Goal: Information Seeking & Learning: Learn about a topic

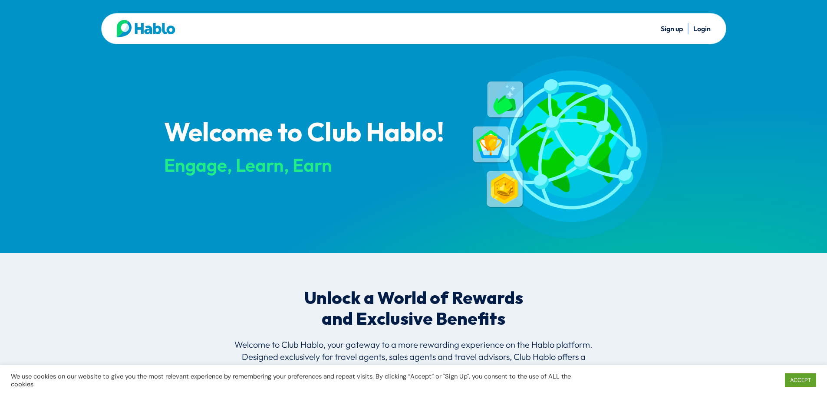
scroll to position [1033, 0]
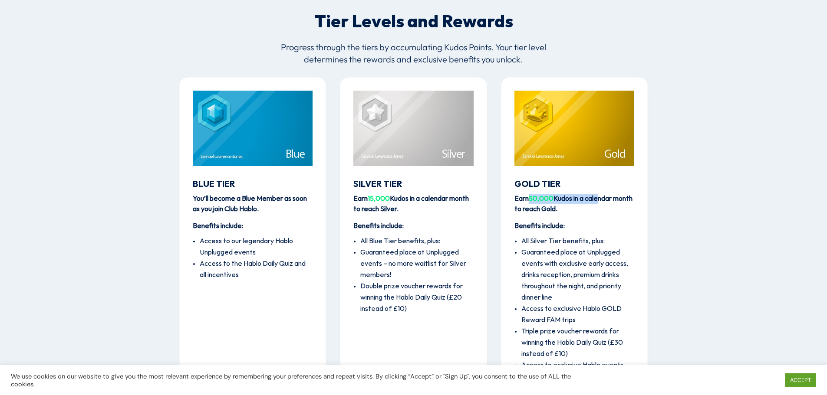
drag, startPoint x: 533, startPoint y: 201, endPoint x: 598, endPoint y: 201, distance: 65.5
click at [598, 201] on strong "Earn 50,000 Kudos in a calendar month to reach Gold." at bounding box center [573, 204] width 118 height 18
click at [598, 214] on p "Earn 50,000 Kudos in a calendar month to reach Gold." at bounding box center [574, 208] width 120 height 28
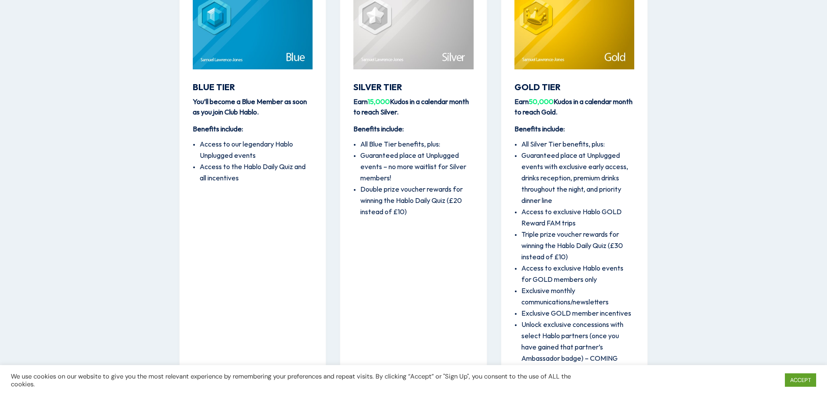
scroll to position [1163, 0]
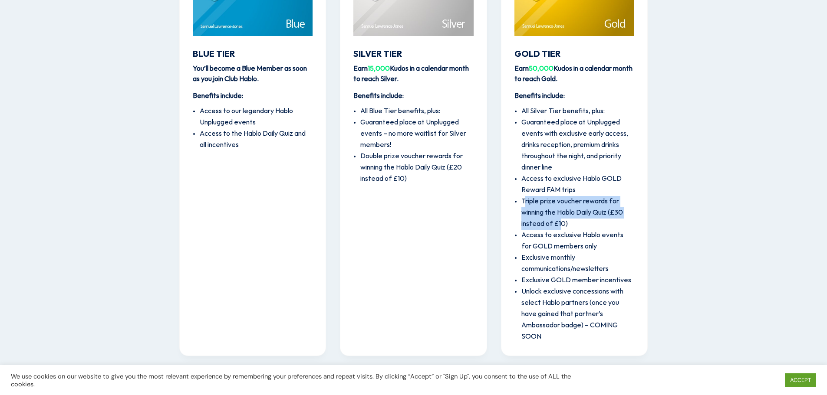
drag, startPoint x: 553, startPoint y: 225, endPoint x: 523, endPoint y: 206, distance: 35.3
click at [523, 206] on li "Triple prize voucher rewards for winning the Hablo Daily Quiz (£30 instead of £…" at bounding box center [577, 213] width 113 height 34
click at [523, 209] on li "Triple prize voucher rewards for winning the Hablo Daily Quiz (£30 instead of £…" at bounding box center [577, 213] width 113 height 34
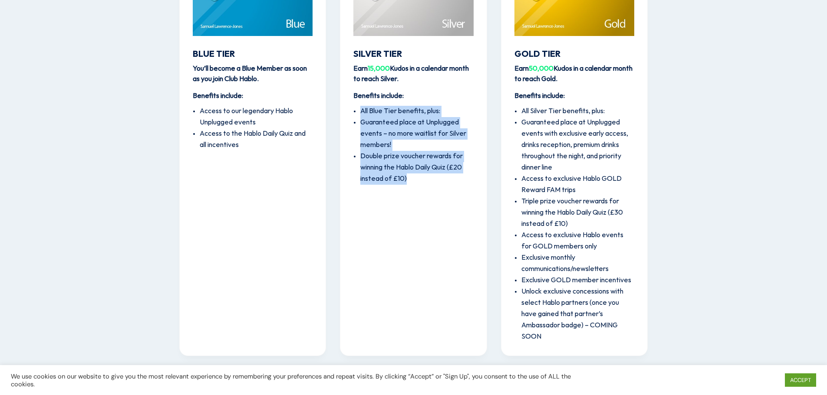
drag, startPoint x: 425, startPoint y: 181, endPoint x: 359, endPoint y: 114, distance: 94.8
click at [359, 114] on ul "All Blue Tier benefits, plus: Guaranteed place at Unplugged events – no more wa…" at bounding box center [413, 143] width 120 height 83
click at [411, 196] on div "Silver Tier Earn 15,000 Kudos in a calendar month to reach [GEOGRAPHIC_DATA]. B…" at bounding box center [413, 151] width 147 height 409
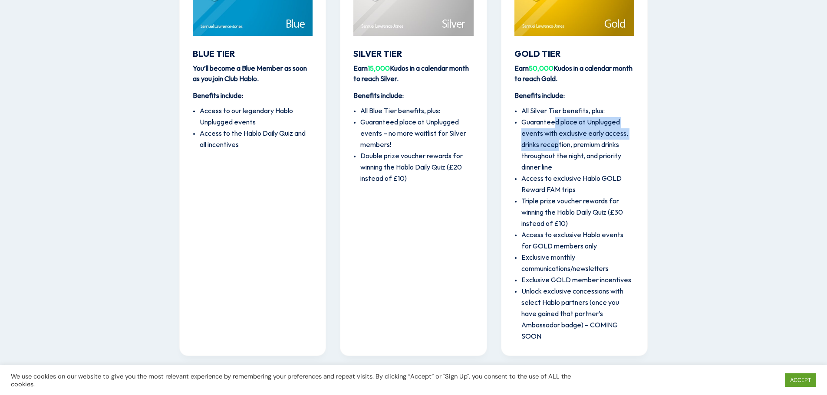
drag, startPoint x: 556, startPoint y: 123, endPoint x: 559, endPoint y: 140, distance: 17.1
click at [559, 140] on li "Guaranteed place at Unplugged events with exclusive early access, drinks recept…" at bounding box center [577, 145] width 113 height 56
click at [558, 152] on li "Guaranteed place at Unplugged events with exclusive early access, drinks recept…" at bounding box center [577, 145] width 113 height 56
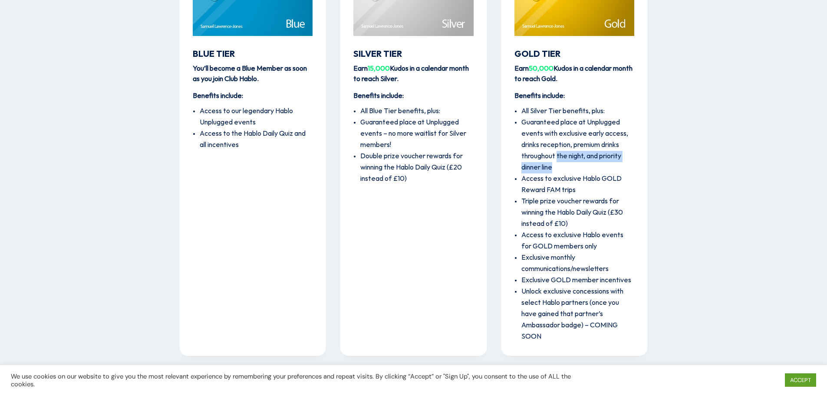
drag, startPoint x: 558, startPoint y: 155, endPoint x: 559, endPoint y: 168, distance: 13.5
click at [559, 168] on li "Guaranteed place at Unplugged events with exclusive early access, drinks recept…" at bounding box center [577, 145] width 113 height 56
click at [559, 170] on li "Guaranteed place at Unplugged events with exclusive early access, drinks recept…" at bounding box center [577, 145] width 113 height 56
drag, startPoint x: 558, startPoint y: 172, endPoint x: 558, endPoint y: 186, distance: 14.3
click at [558, 186] on ul "All Silver Tier benefits, plus: Guaranteed place at Unplugged events with exclu…" at bounding box center [574, 222] width 120 height 241
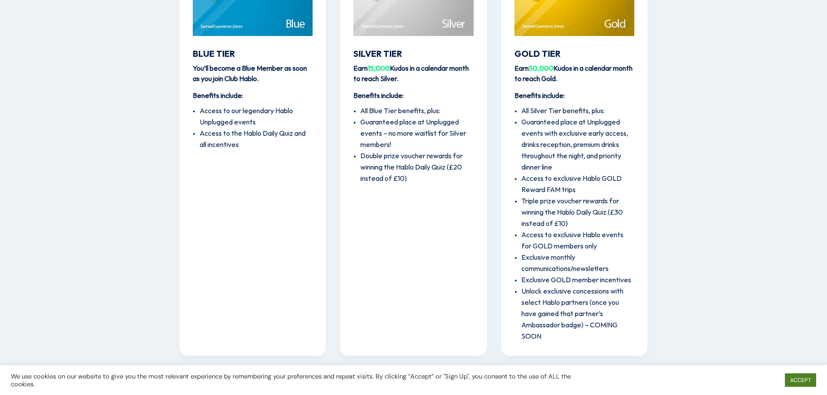
click at [806, 380] on link "ACCEPT" at bounding box center [800, 380] width 31 height 13
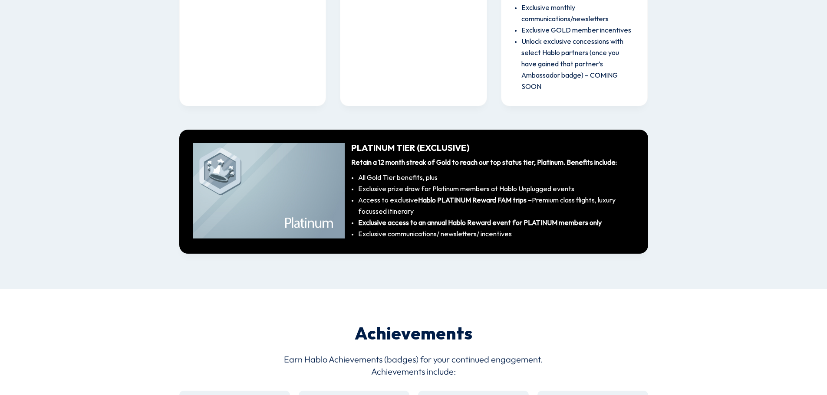
scroll to position [1597, 0]
